Goal: Obtain resource: Download file/media

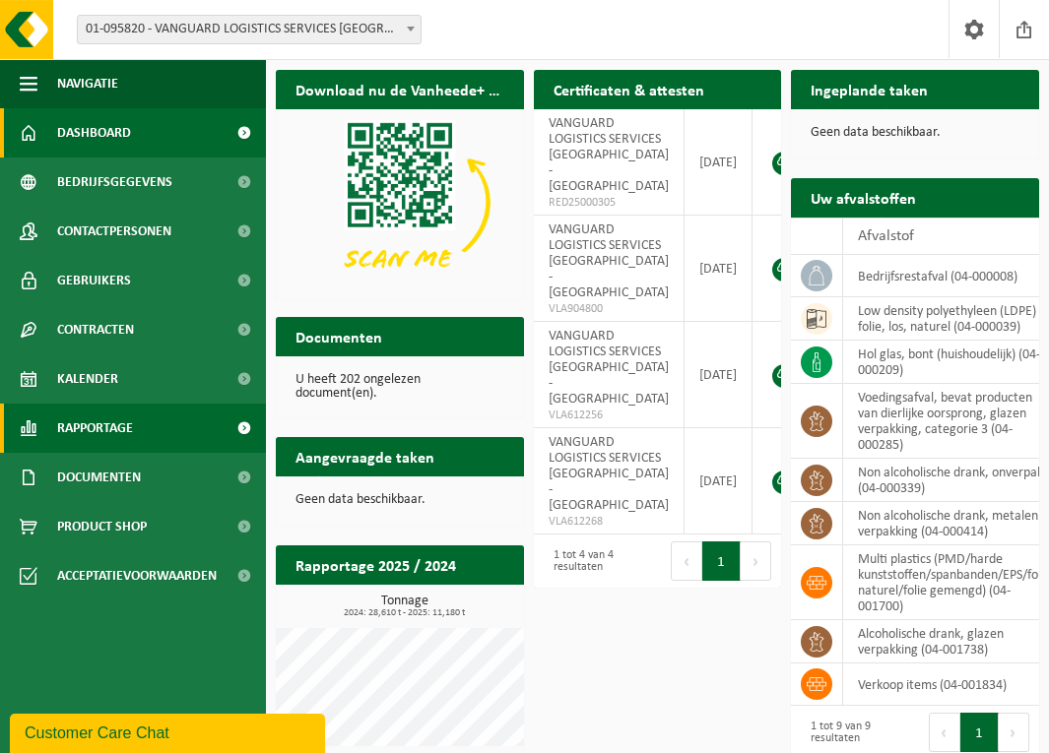
click at [128, 433] on span "Rapportage" at bounding box center [95, 428] width 76 height 49
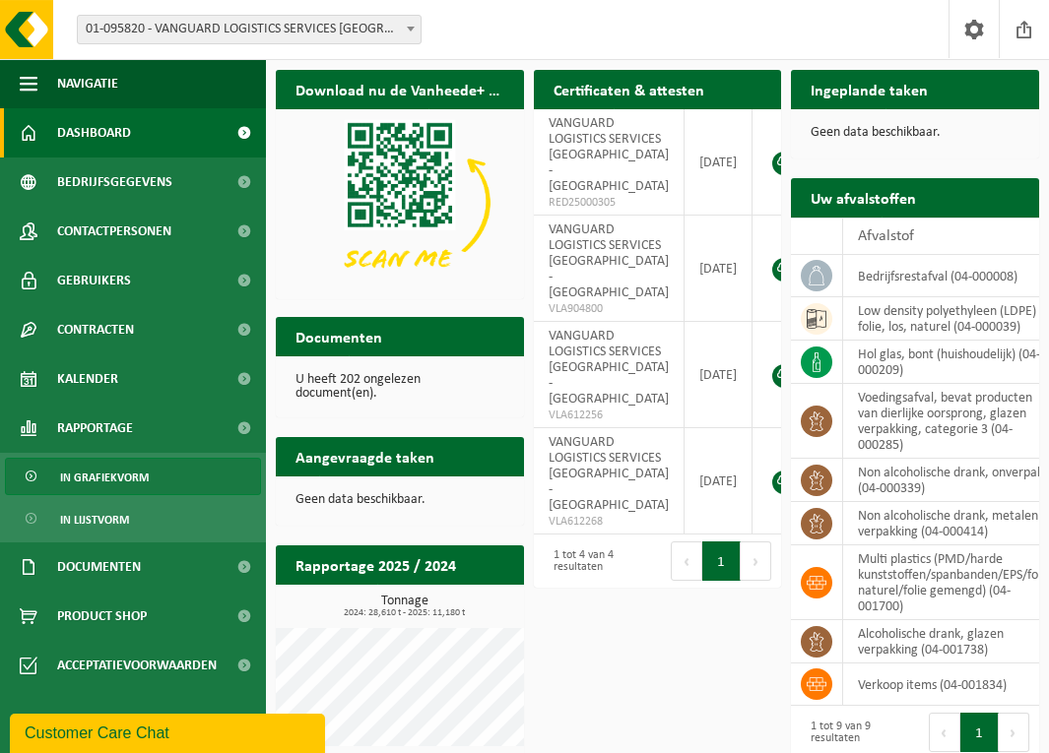
click at [111, 481] on span "In grafiekvorm" at bounding box center [104, 477] width 89 height 37
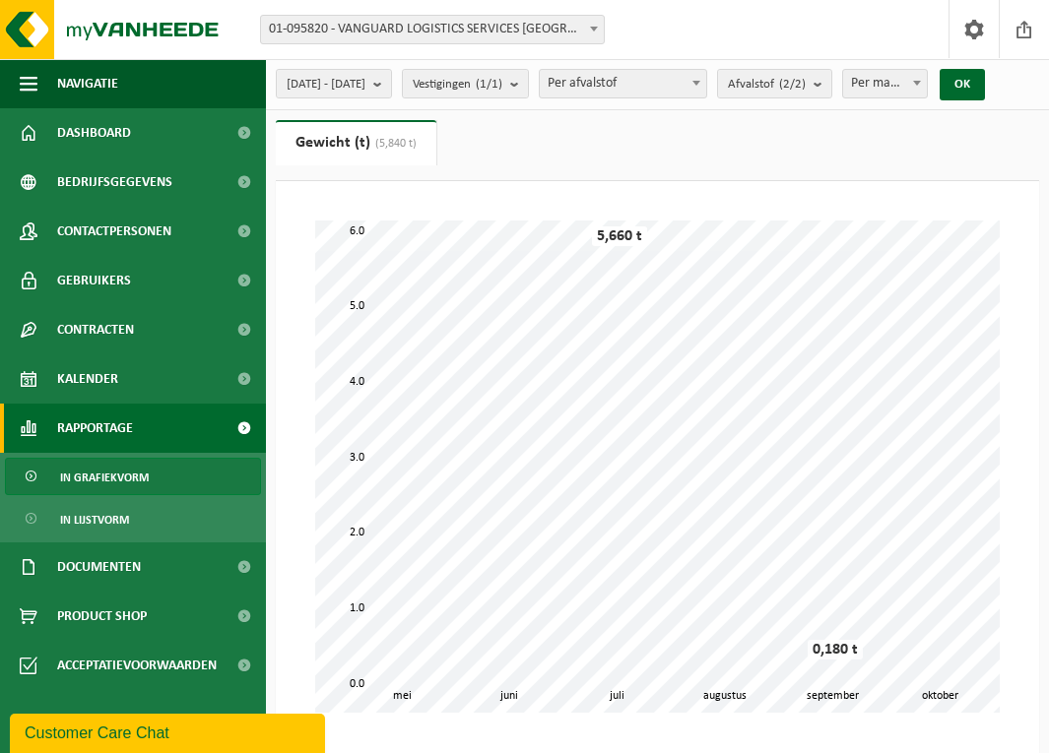
click at [621, 246] on div "5,660 t" at bounding box center [619, 236] width 55 height 20
click at [128, 483] on span "In grafiekvorm" at bounding box center [104, 477] width 89 height 37
click at [486, 31] on span "01-095820 - VANGUARD LOGISTICS SERVICES [GEOGRAPHIC_DATA] - [GEOGRAPHIC_DATA]" at bounding box center [432, 30] width 343 height 28
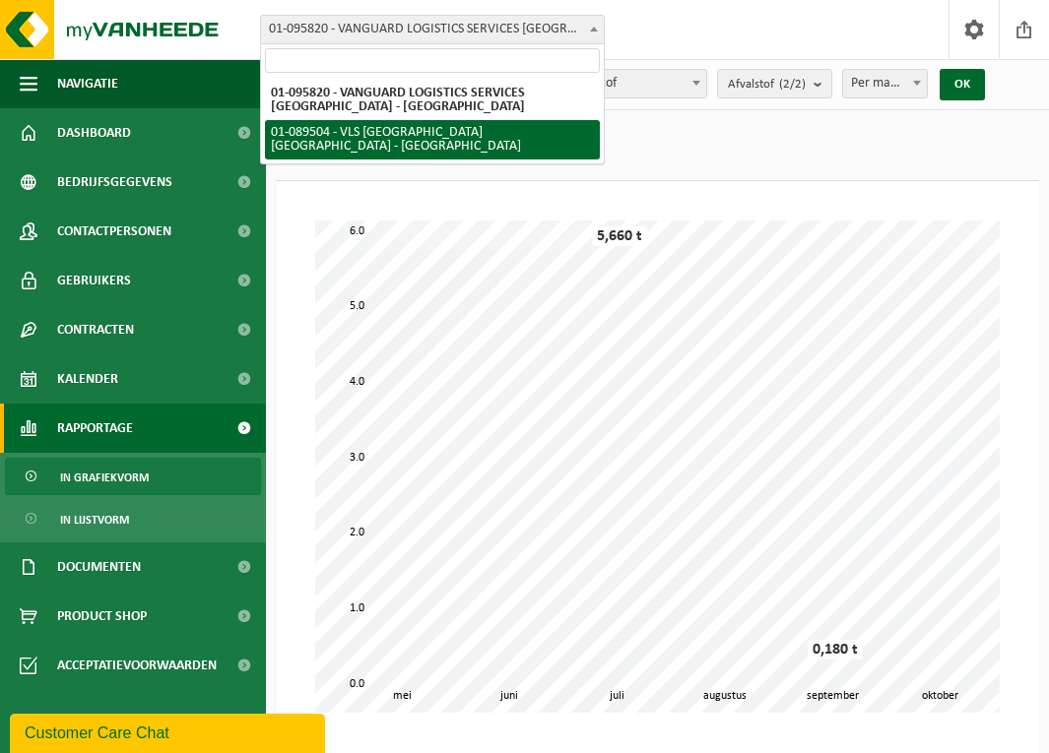
select select "16492"
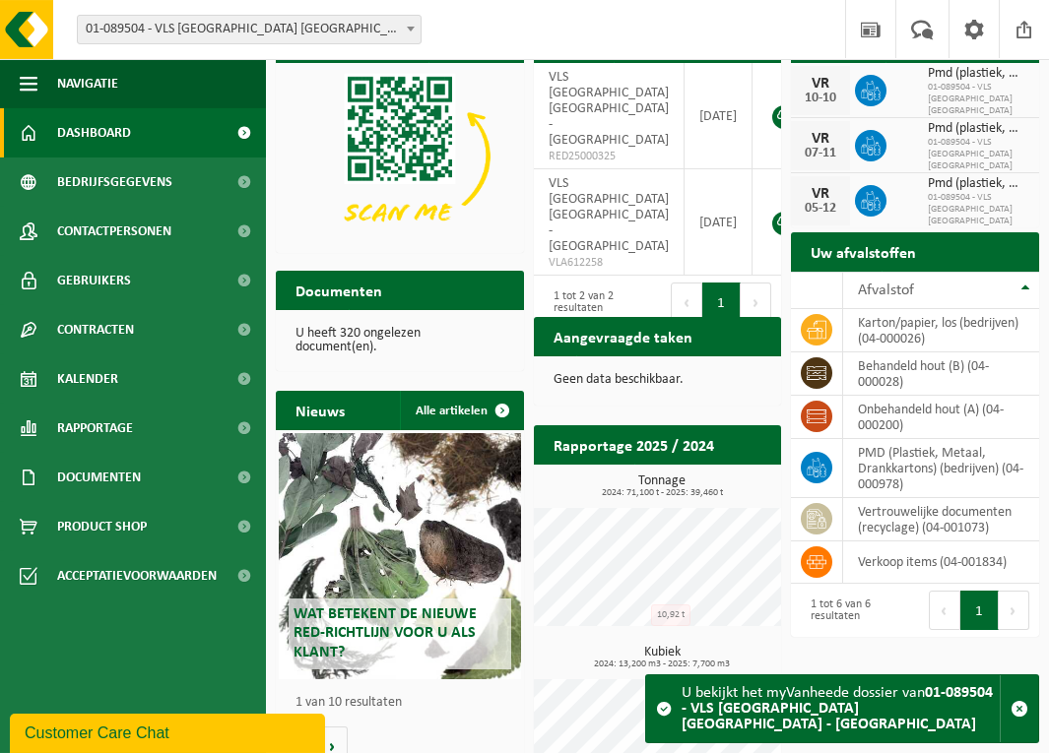
scroll to position [109, 0]
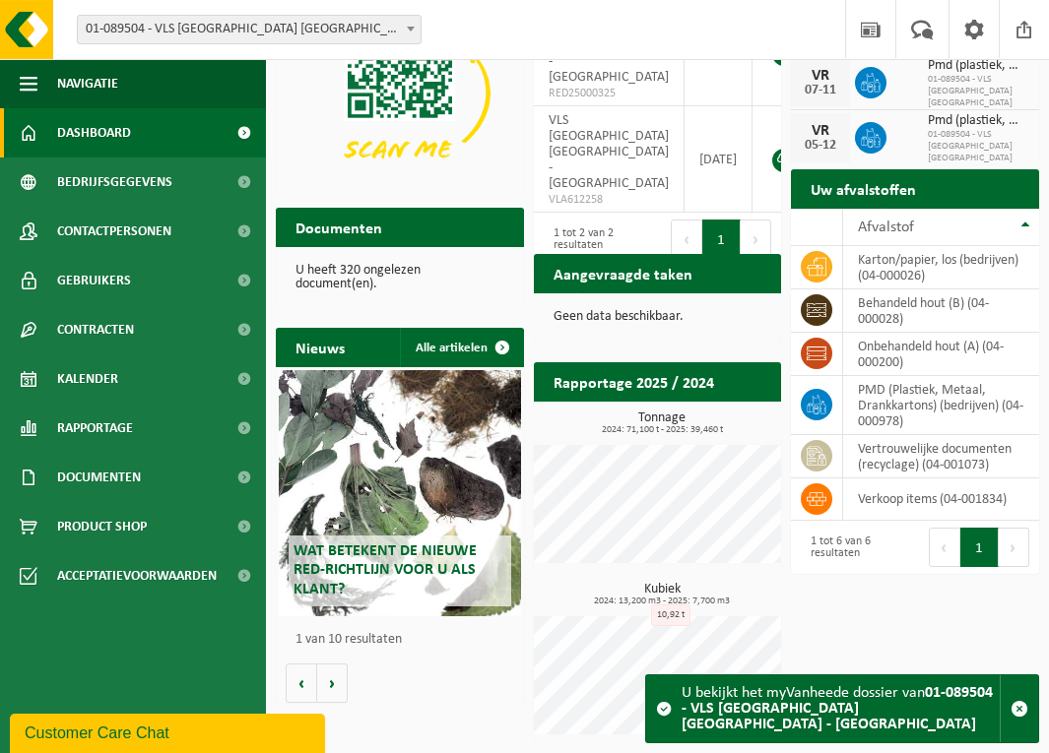
click at [328, 274] on p "U heeft 320 ongelezen document(en)." at bounding box center [399, 278] width 209 height 28
click at [333, 228] on h2 "Documenten" at bounding box center [339, 227] width 126 height 38
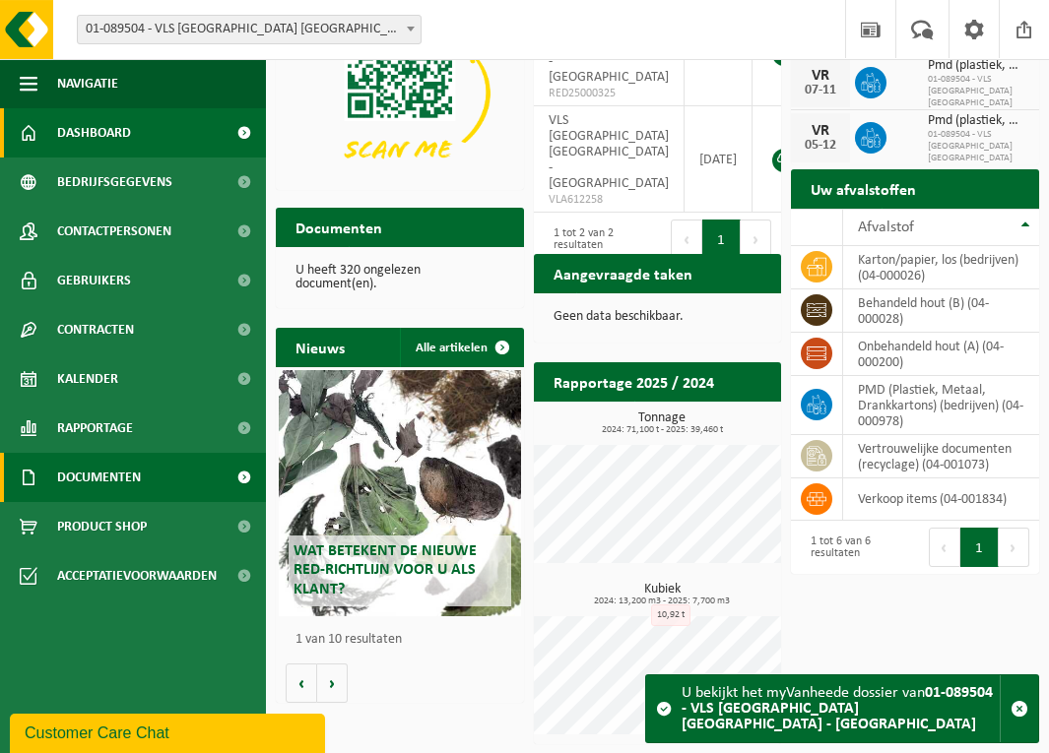
click at [106, 472] on span "Documenten" at bounding box center [99, 477] width 84 height 49
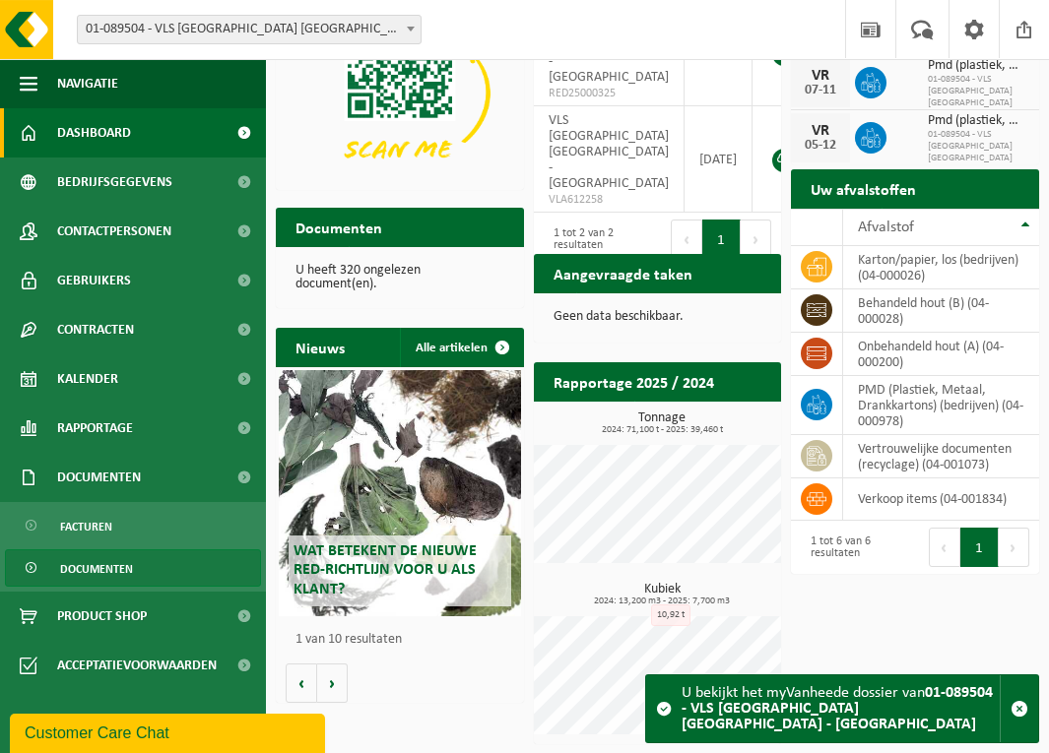
click at [101, 575] on span "Documenten" at bounding box center [96, 568] width 73 height 37
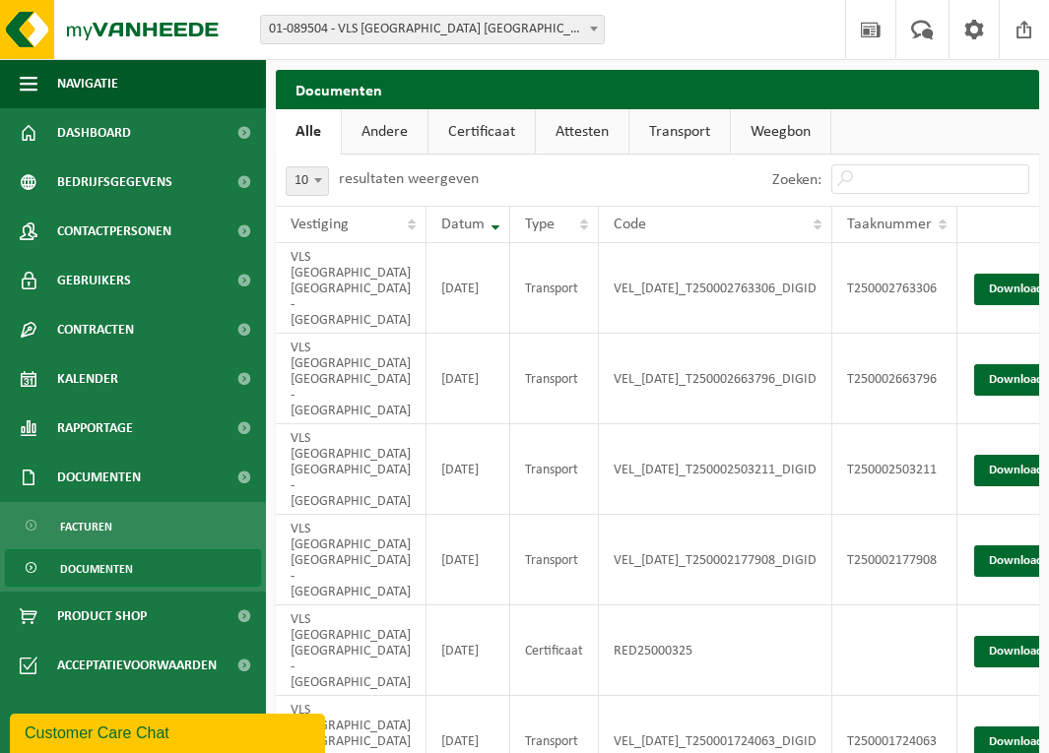
click at [565, 126] on link "Attesten" at bounding box center [582, 131] width 93 height 45
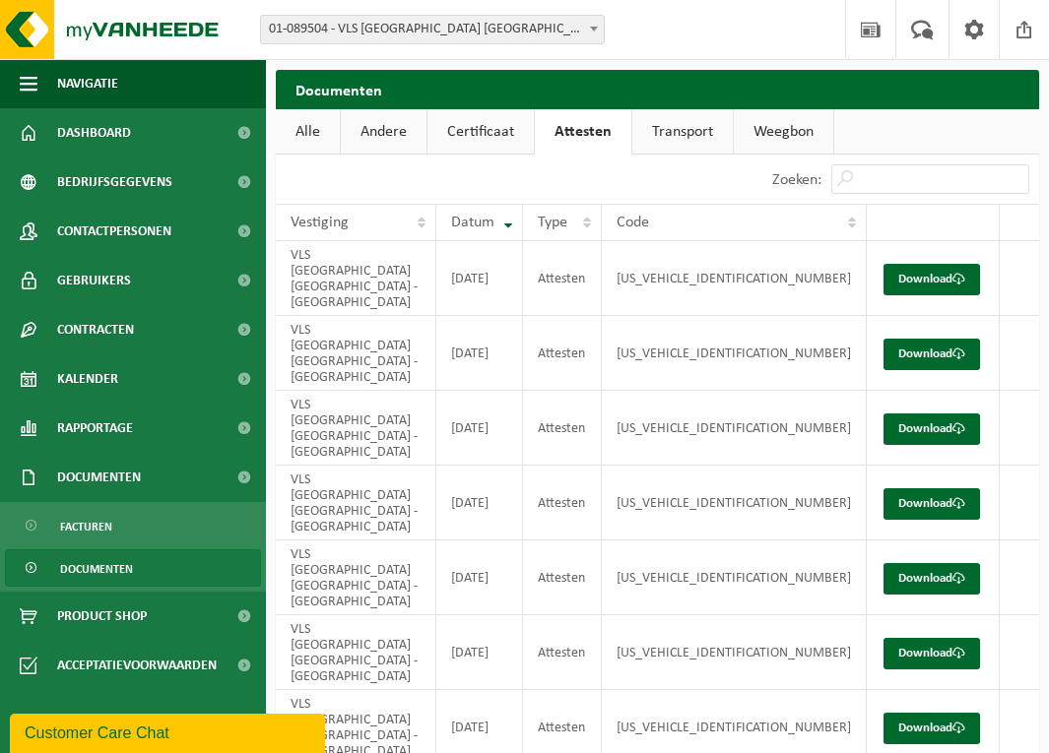
click at [490, 126] on link "Certificaat" at bounding box center [480, 131] width 106 height 45
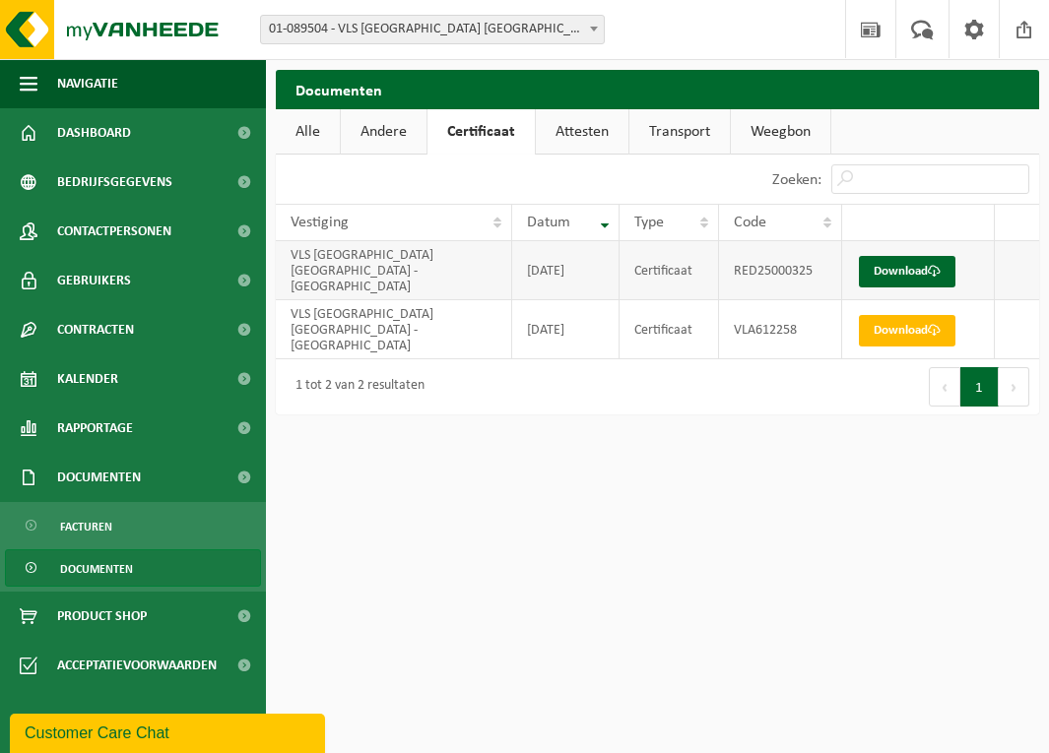
click at [387, 269] on td "VLS BELGIUM NV - ANTWERPEN" at bounding box center [394, 270] width 236 height 59
click at [879, 265] on link "Download" at bounding box center [907, 272] width 97 height 32
click at [874, 604] on html "Vestiging: 01-095820 - VANGUARD LOGISTICS SERVICES NV - ANTWERPEN 01-089504 - V…" at bounding box center [524, 376] width 1049 height 753
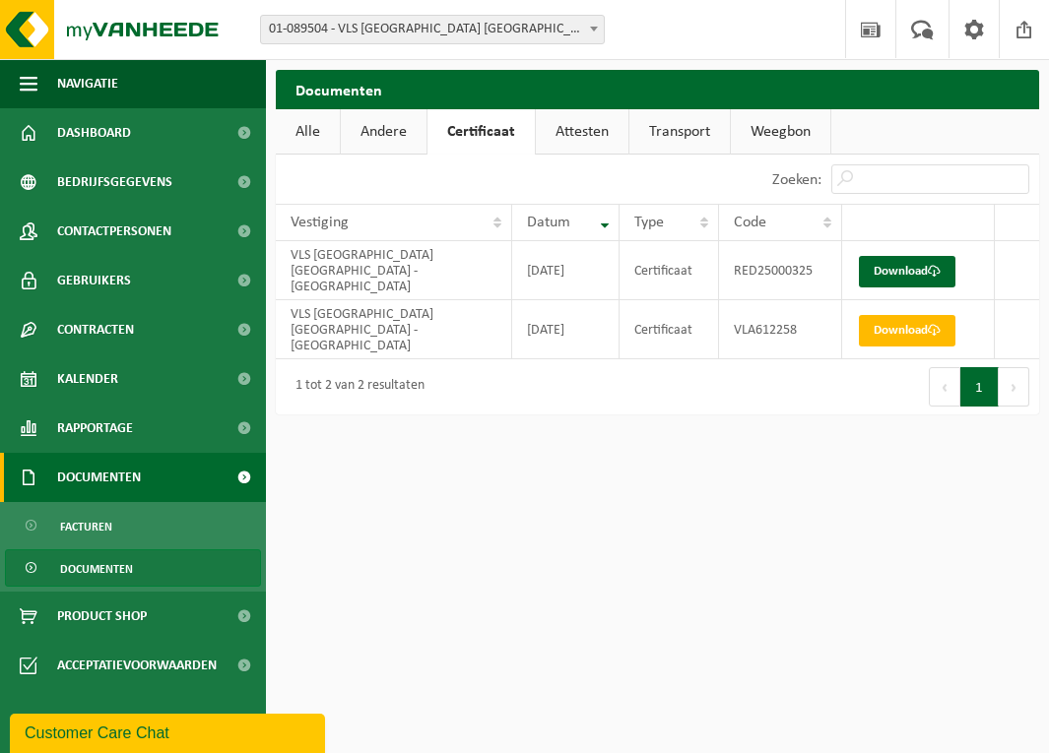
click at [111, 481] on span "Documenten" at bounding box center [99, 477] width 84 height 49
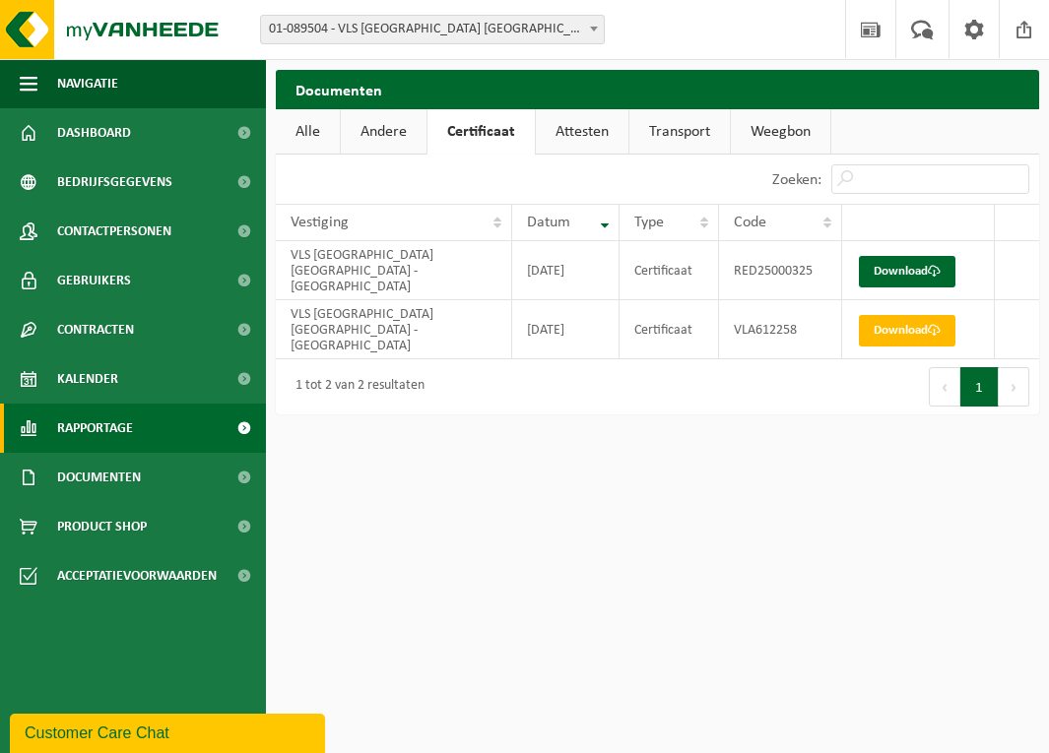
click at [113, 443] on span "Rapportage" at bounding box center [95, 428] width 76 height 49
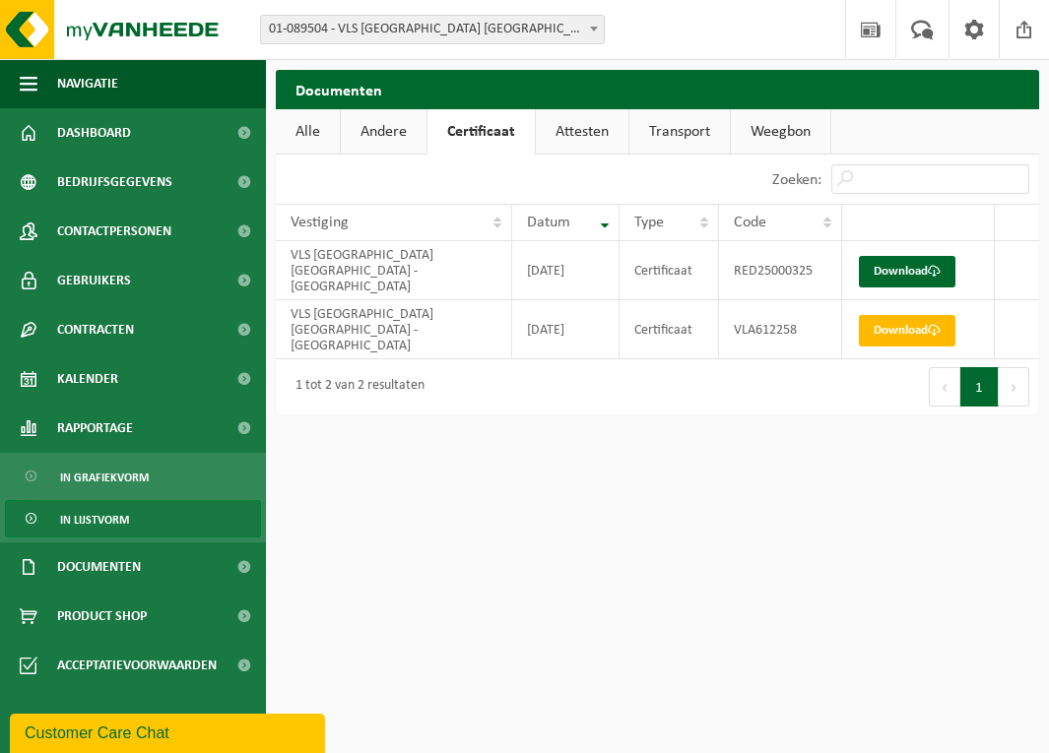
click at [106, 519] on span "In lijstvorm" at bounding box center [94, 519] width 69 height 37
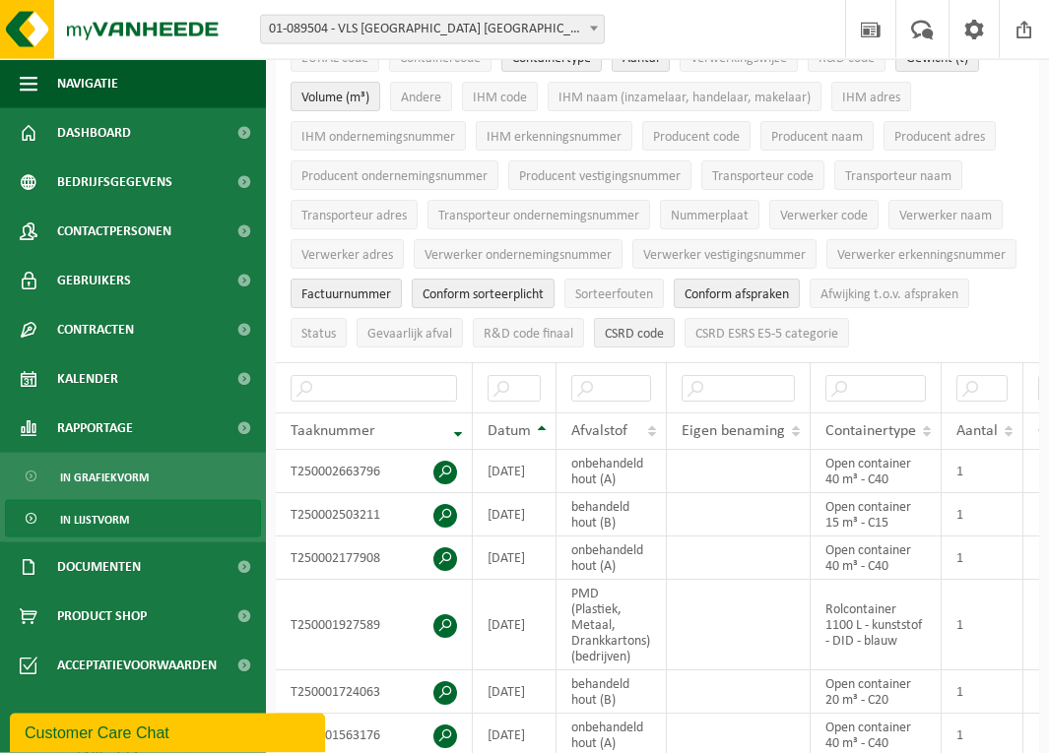
scroll to position [207, 0]
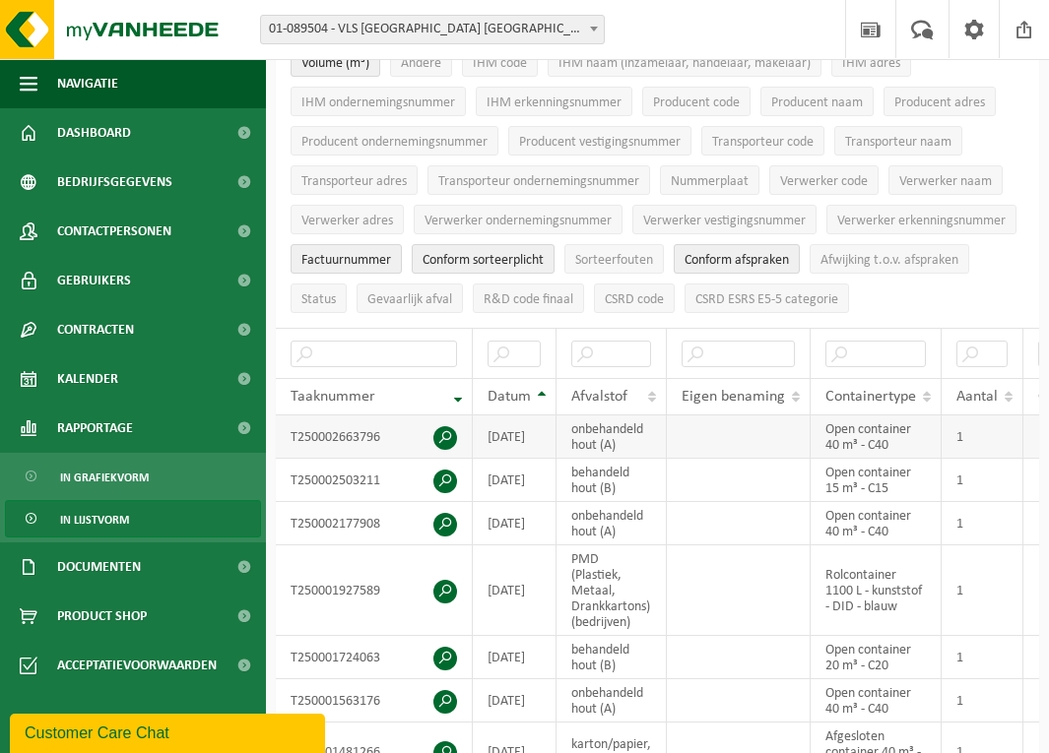
click at [451, 428] on span at bounding box center [445, 438] width 24 height 24
